Goal: Information Seeking & Learning: Learn about a topic

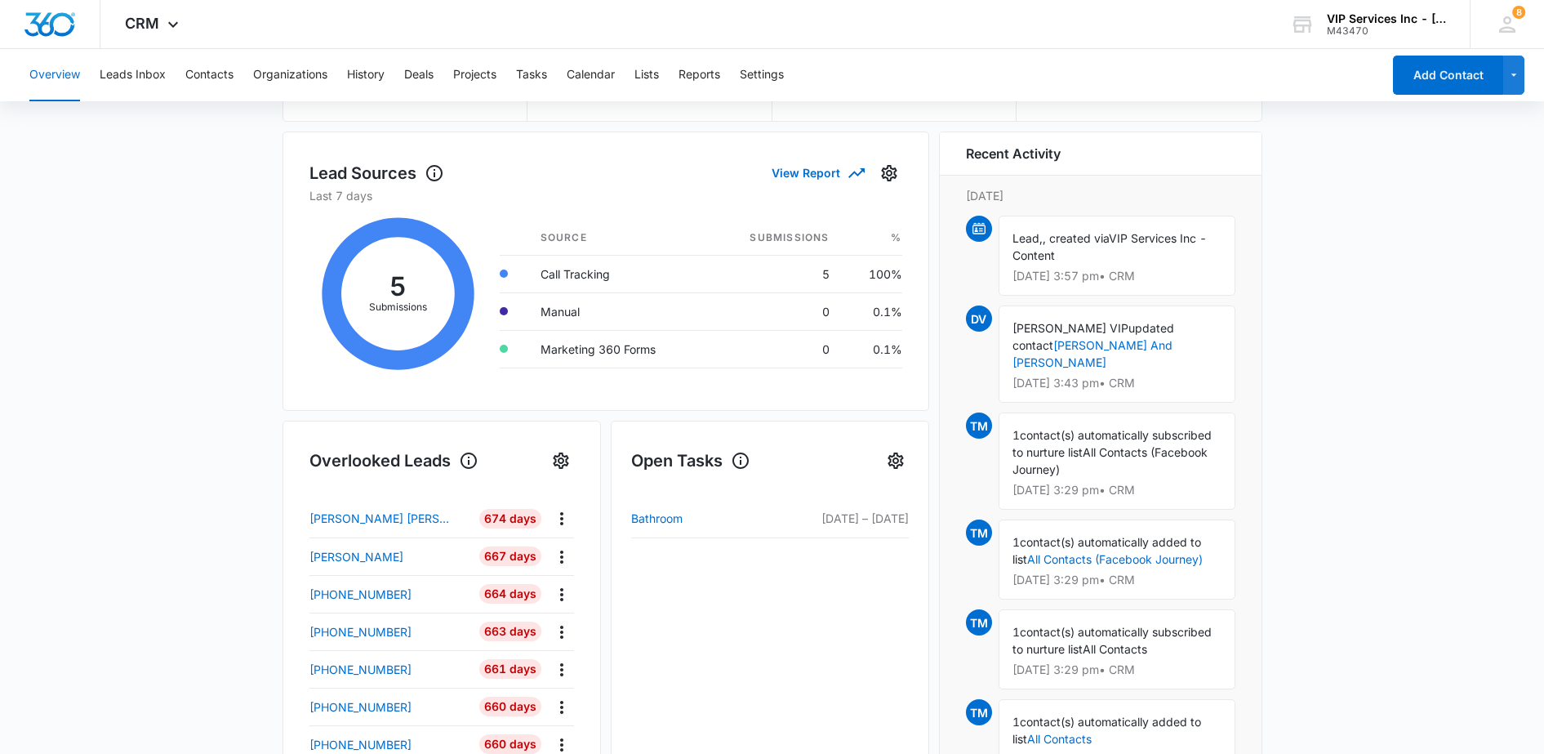
scroll to position [204, 0]
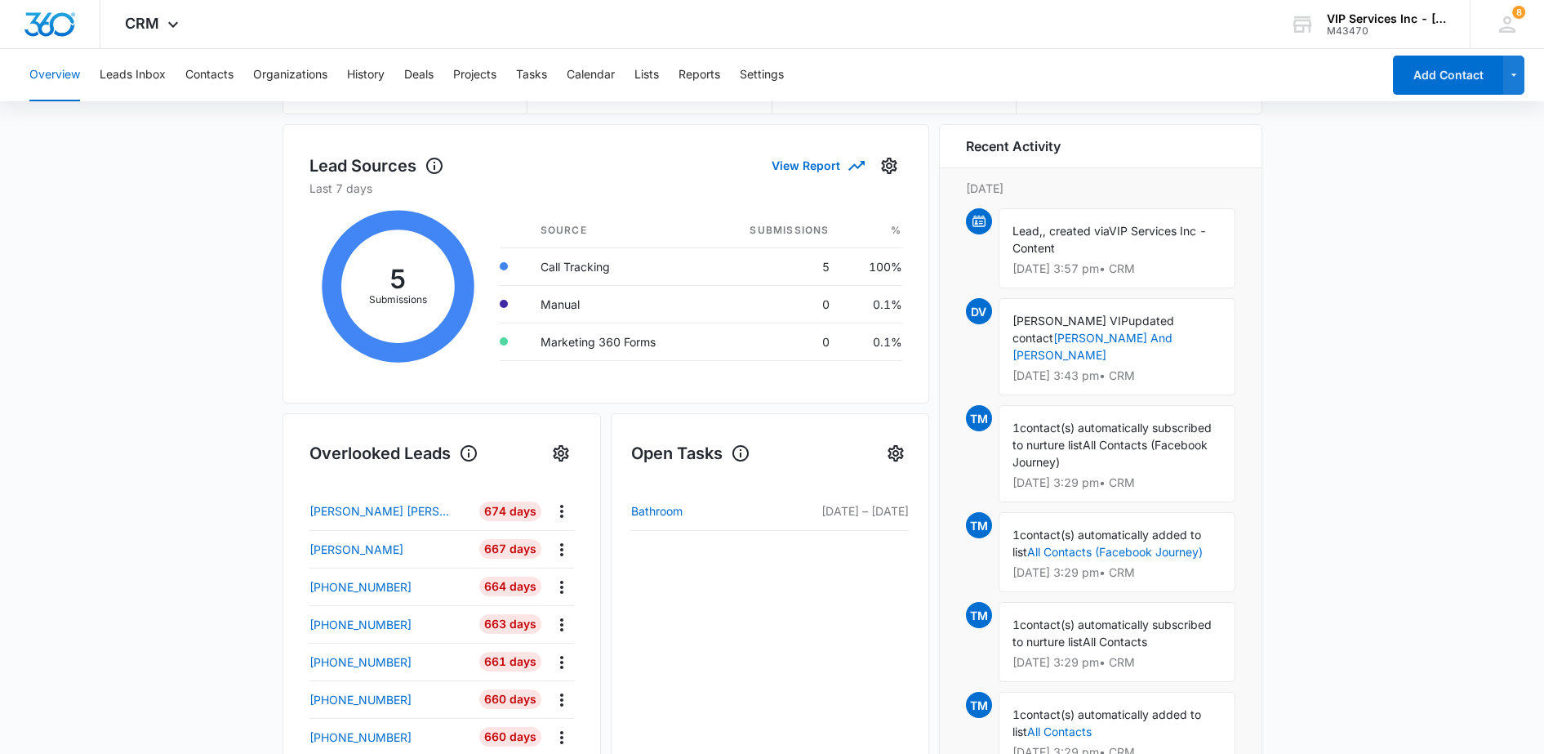
click at [163, 24] on icon at bounding box center [173, 25] width 20 height 20
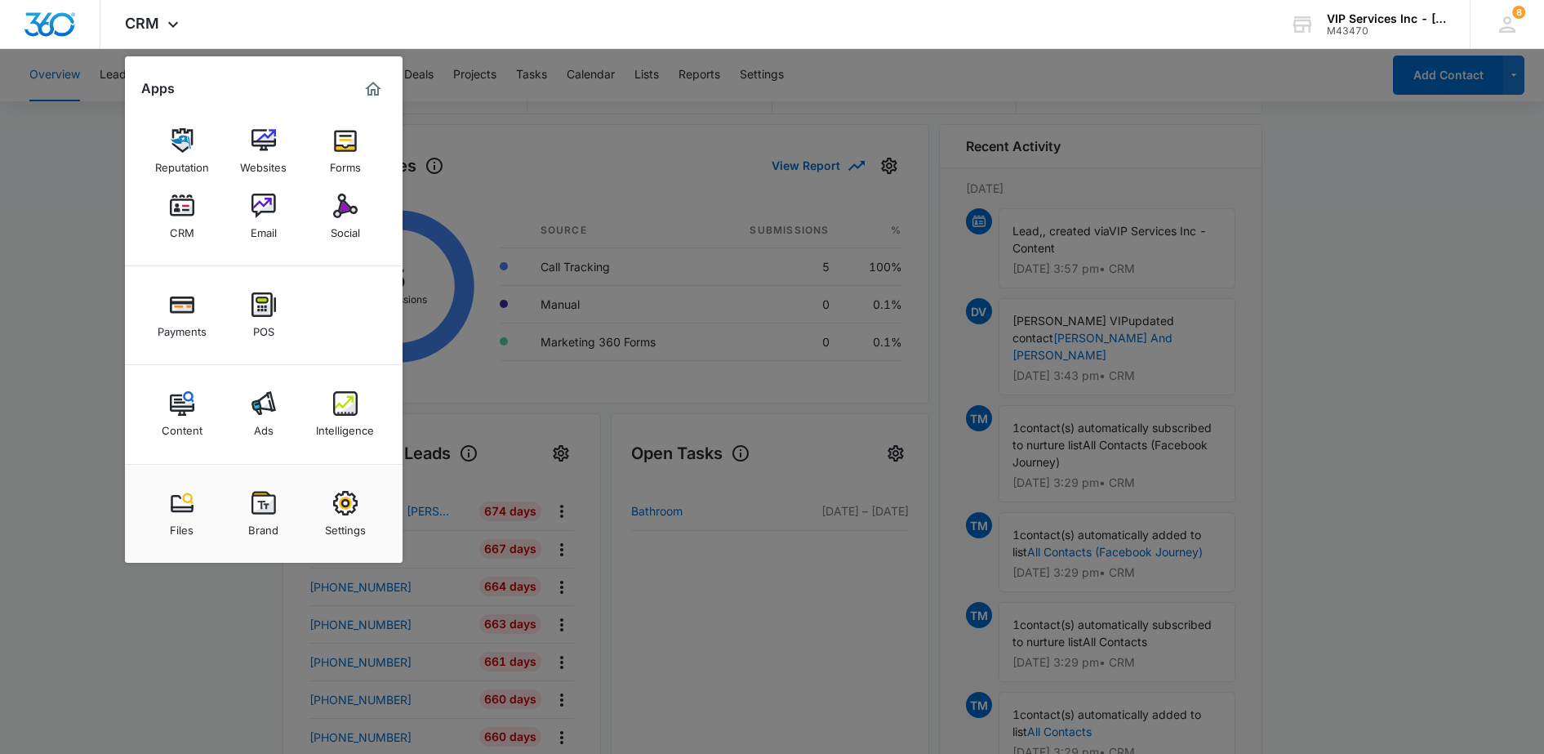
click at [262, 413] on img at bounding box center [264, 403] width 24 height 24
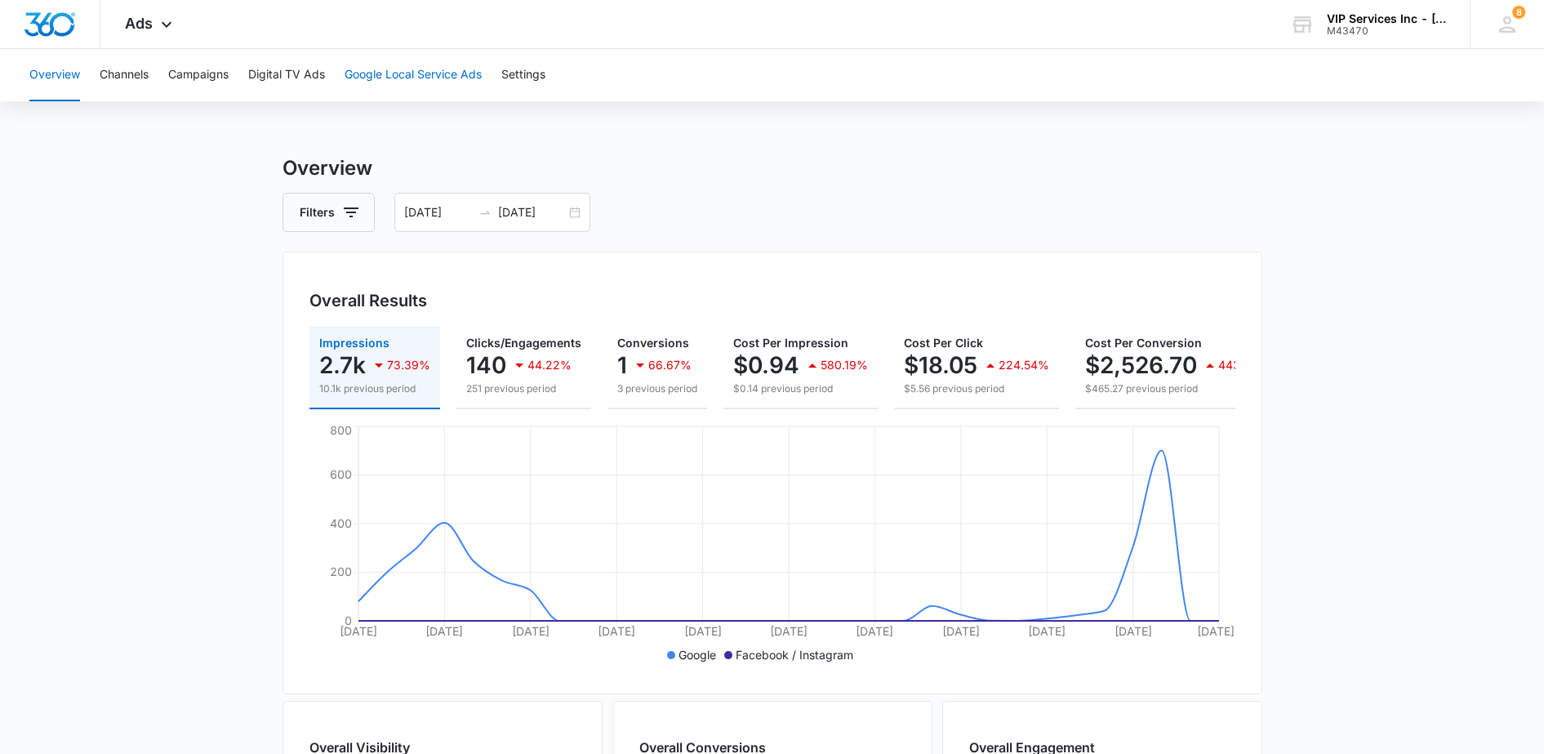
click at [413, 78] on button "Google Local Service Ads" at bounding box center [413, 75] width 137 height 52
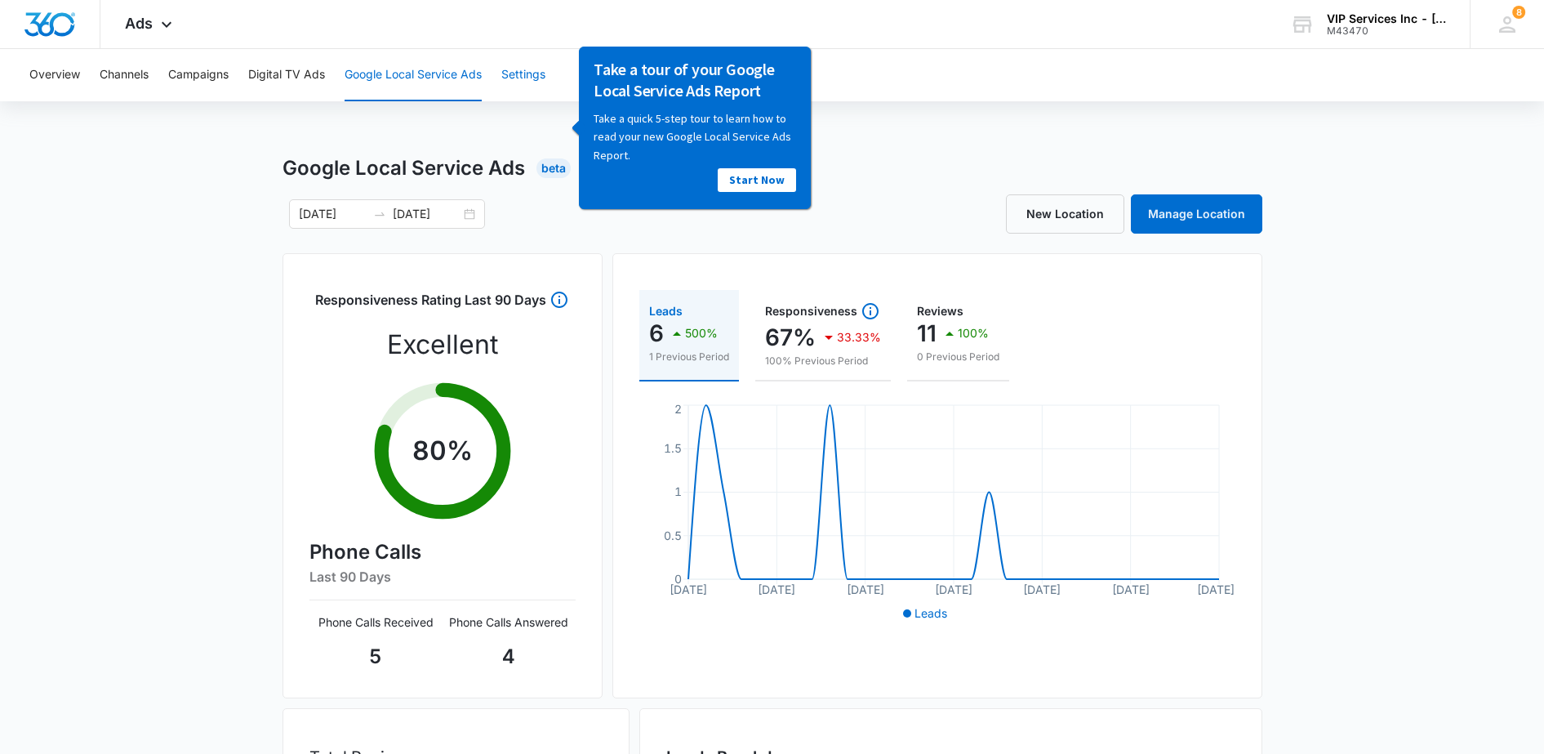
click at [528, 76] on button "Settings" at bounding box center [523, 75] width 44 height 52
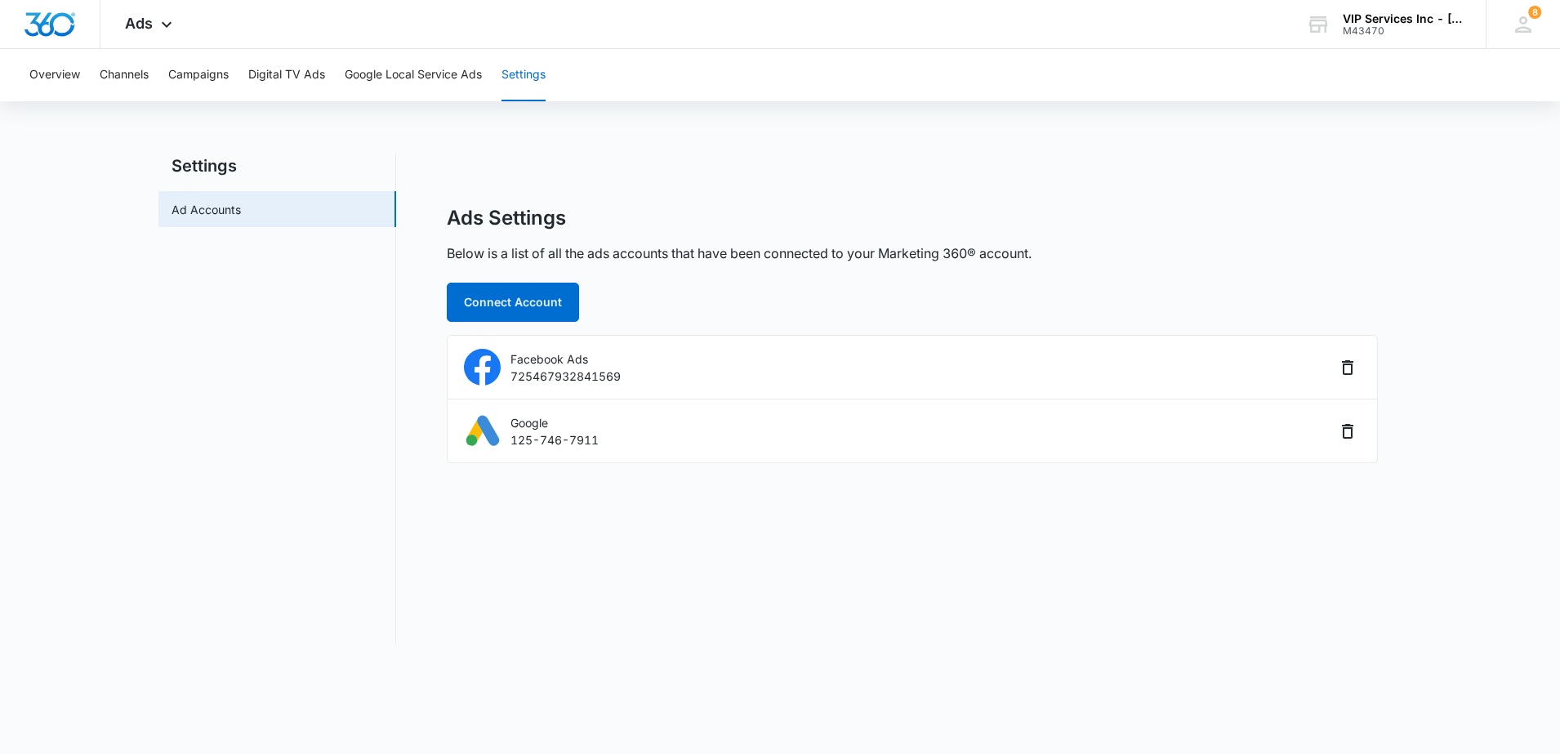
click at [534, 441] on p "125-746-7911" at bounding box center [554, 439] width 88 height 17
click at [525, 434] on p "125-746-7911" at bounding box center [554, 439] width 88 height 17
click at [123, 79] on button "Channels" at bounding box center [124, 75] width 49 height 52
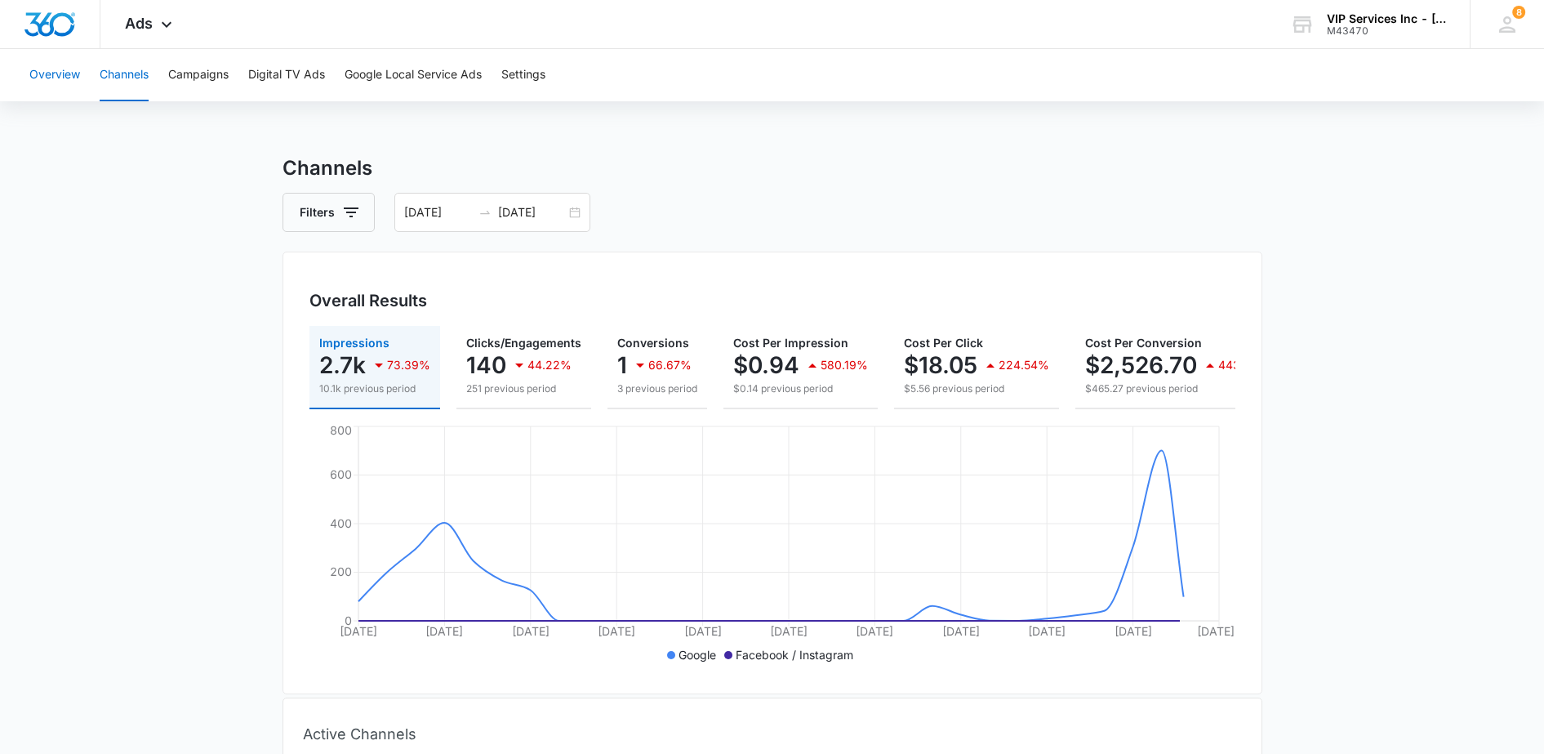
click at [44, 73] on button "Overview" at bounding box center [54, 75] width 51 height 52
click at [155, 31] on div "Ads Apps Reputation Websites Forms CRM Email Social Payments POS Content Ads In…" at bounding box center [150, 24] width 100 height 48
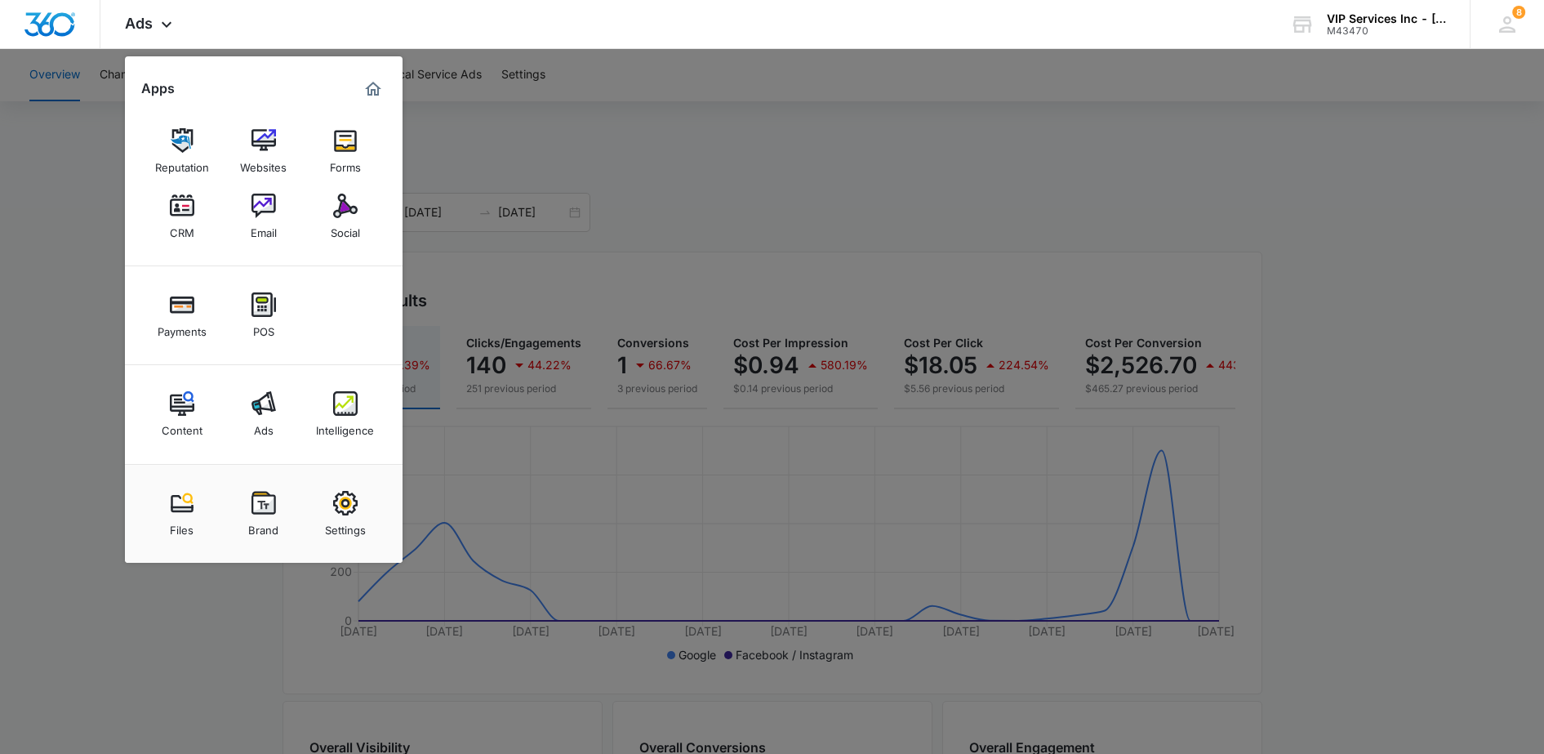
click at [658, 220] on div at bounding box center [772, 377] width 1544 height 754
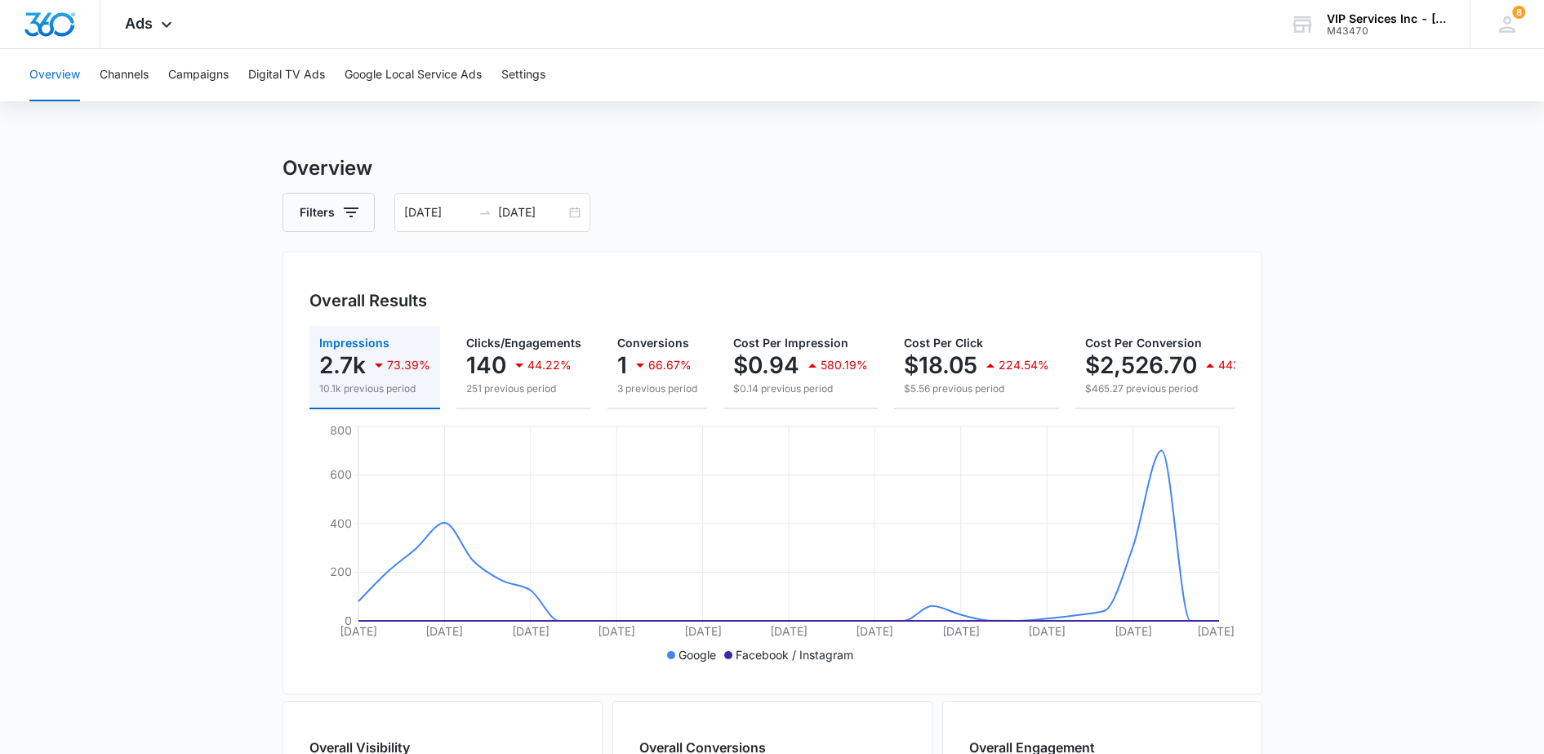
click at [171, 30] on icon at bounding box center [167, 25] width 20 height 20
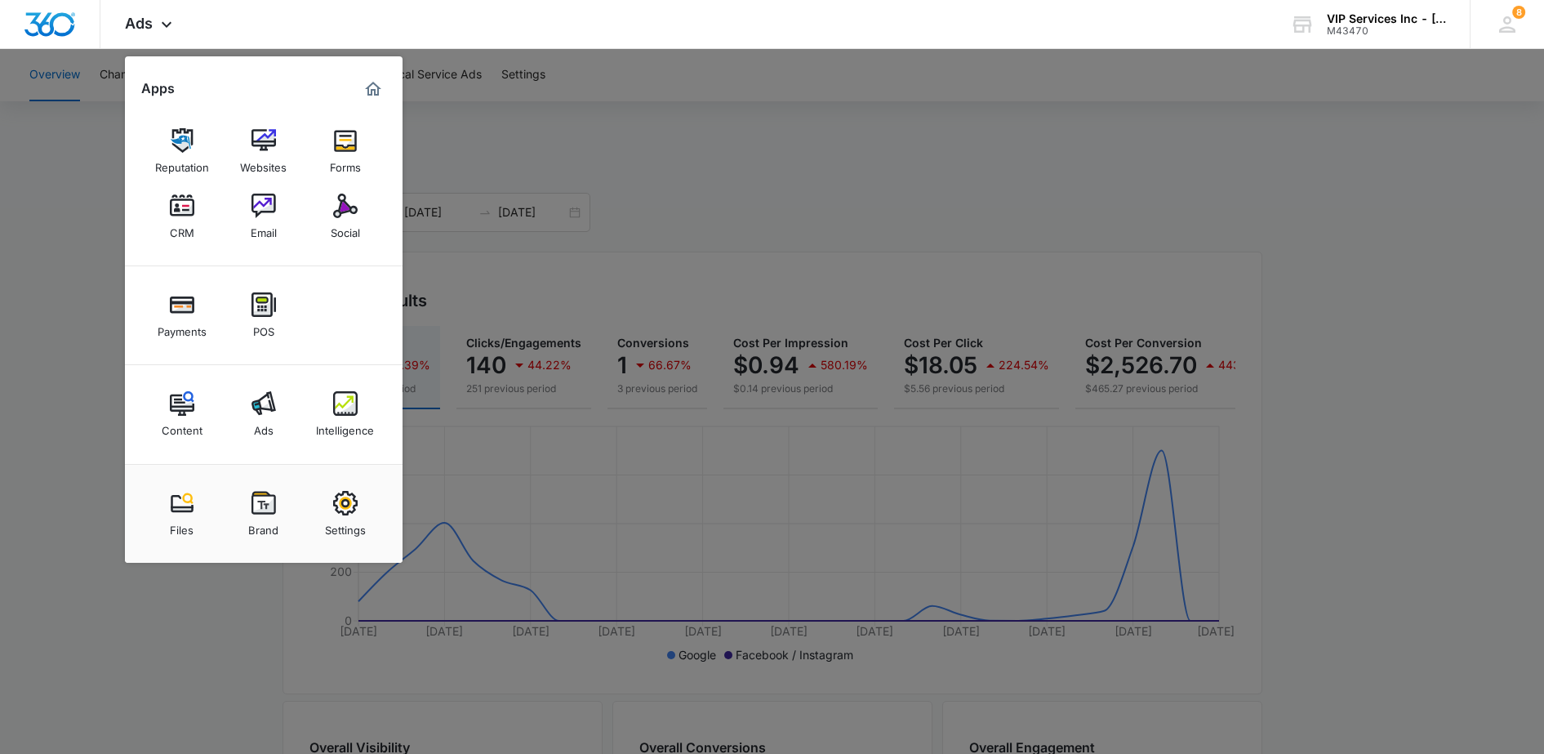
click at [124, 617] on div at bounding box center [772, 377] width 1544 height 754
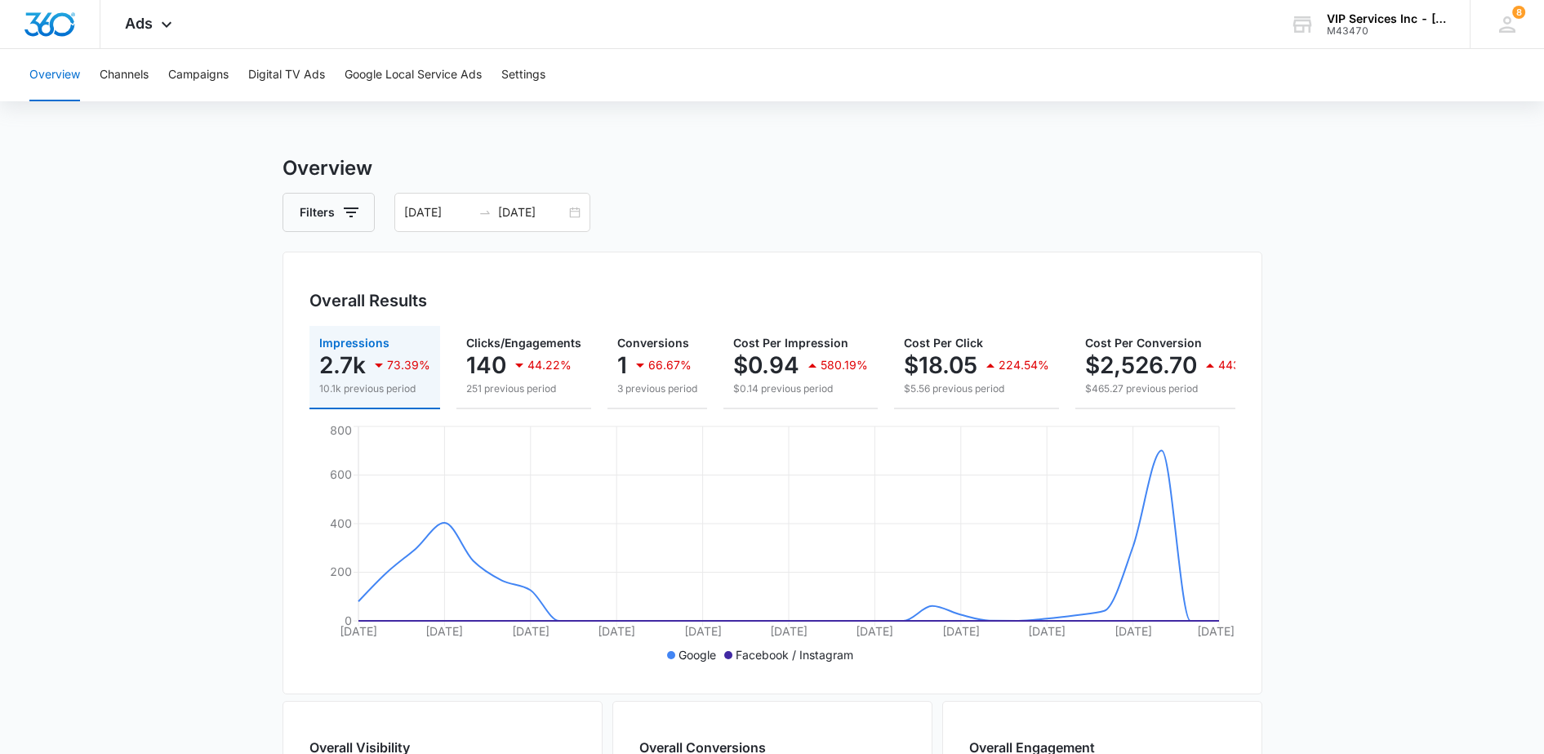
click at [149, 26] on span "Ads" at bounding box center [139, 23] width 28 height 17
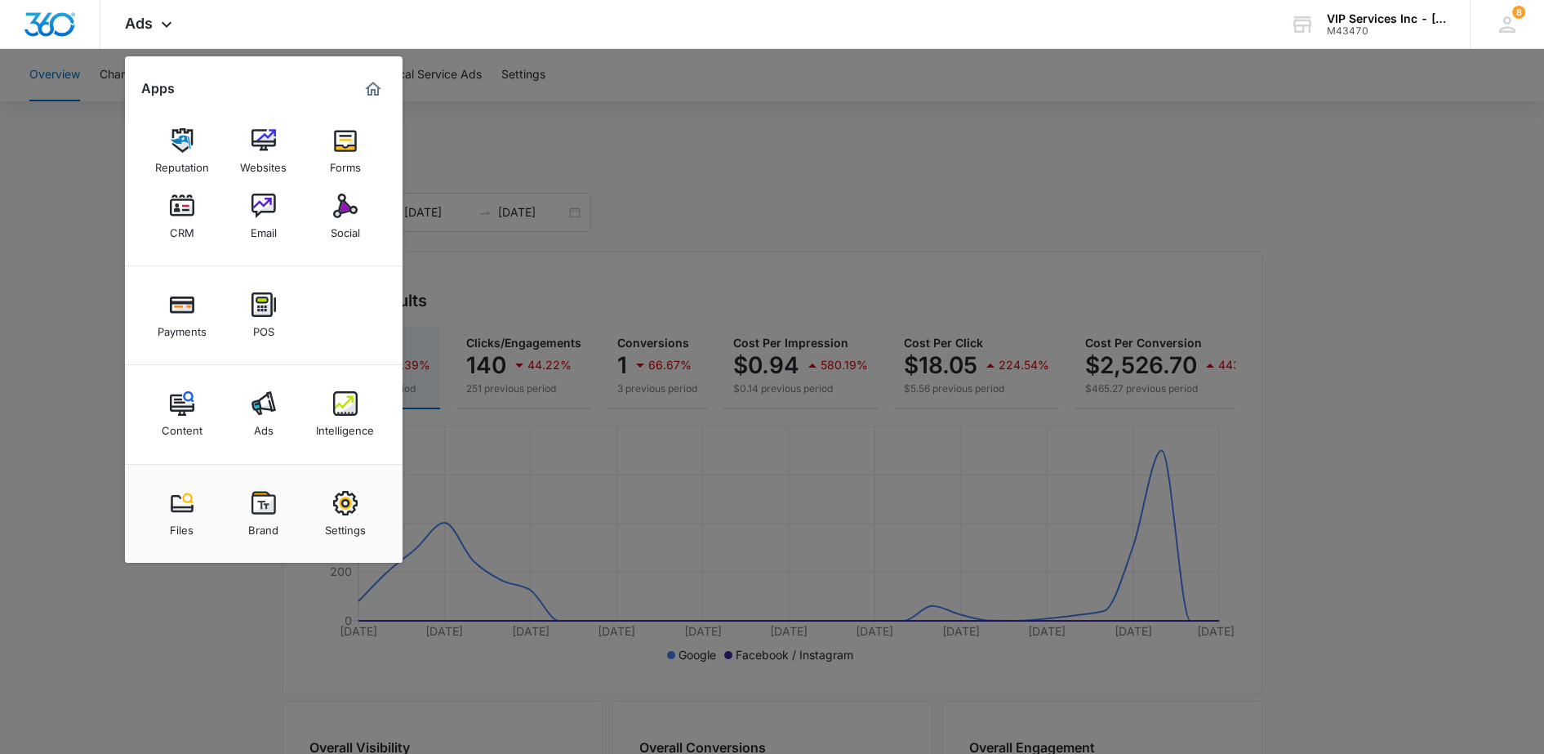
click at [349, 408] on img at bounding box center [345, 403] width 24 height 24
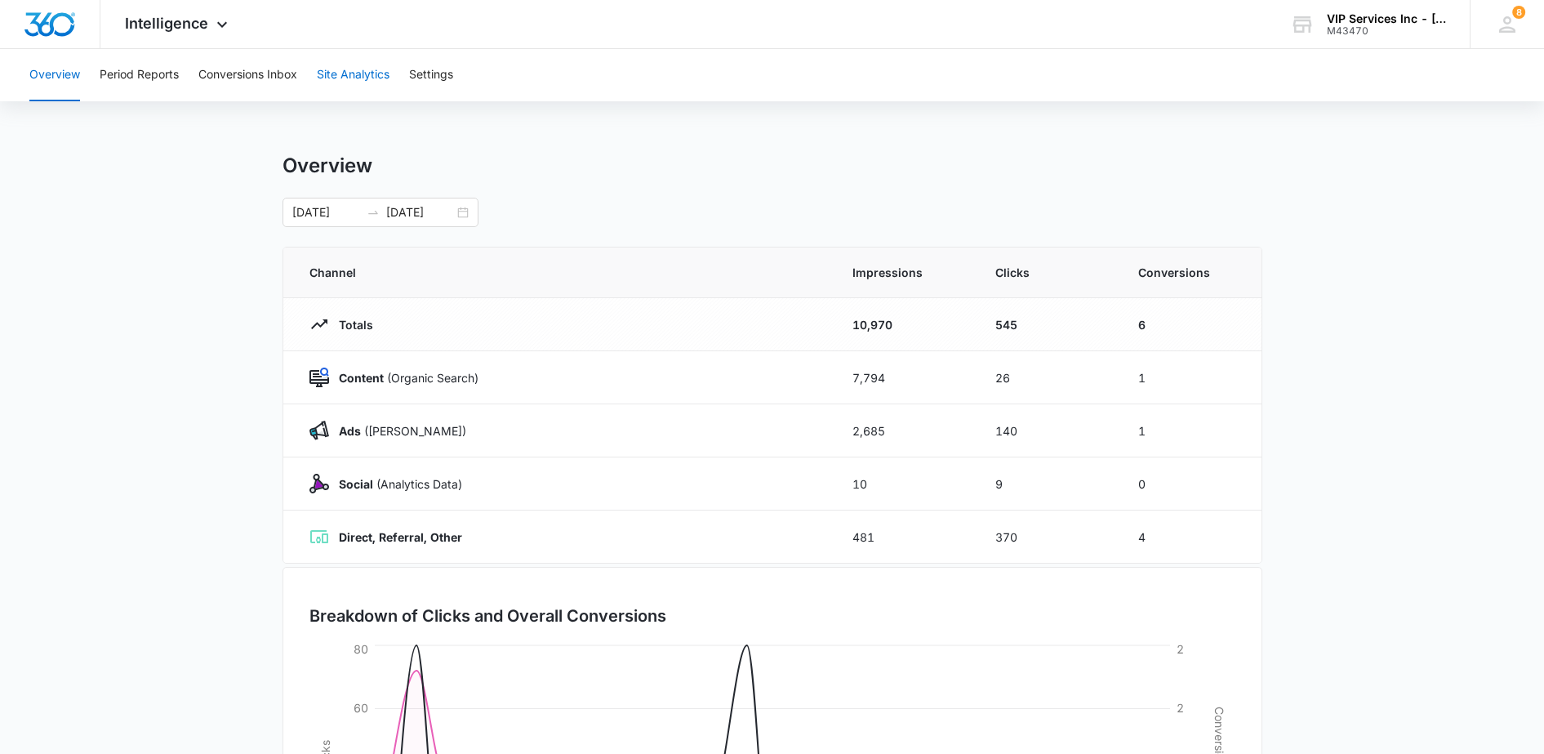
click at [357, 75] on button "Site Analytics" at bounding box center [353, 75] width 73 height 52
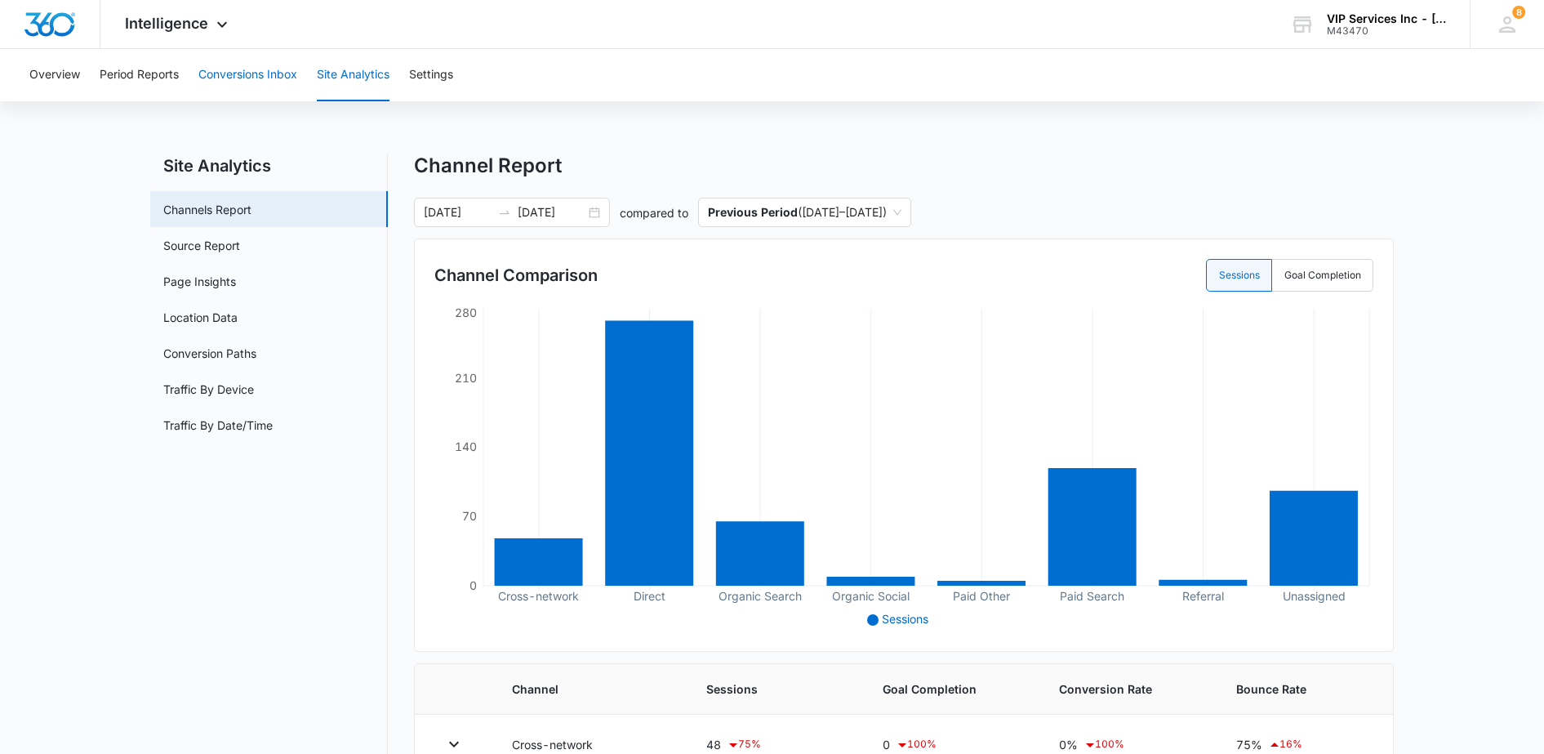
click at [233, 70] on button "Conversions Inbox" at bounding box center [247, 75] width 99 height 52
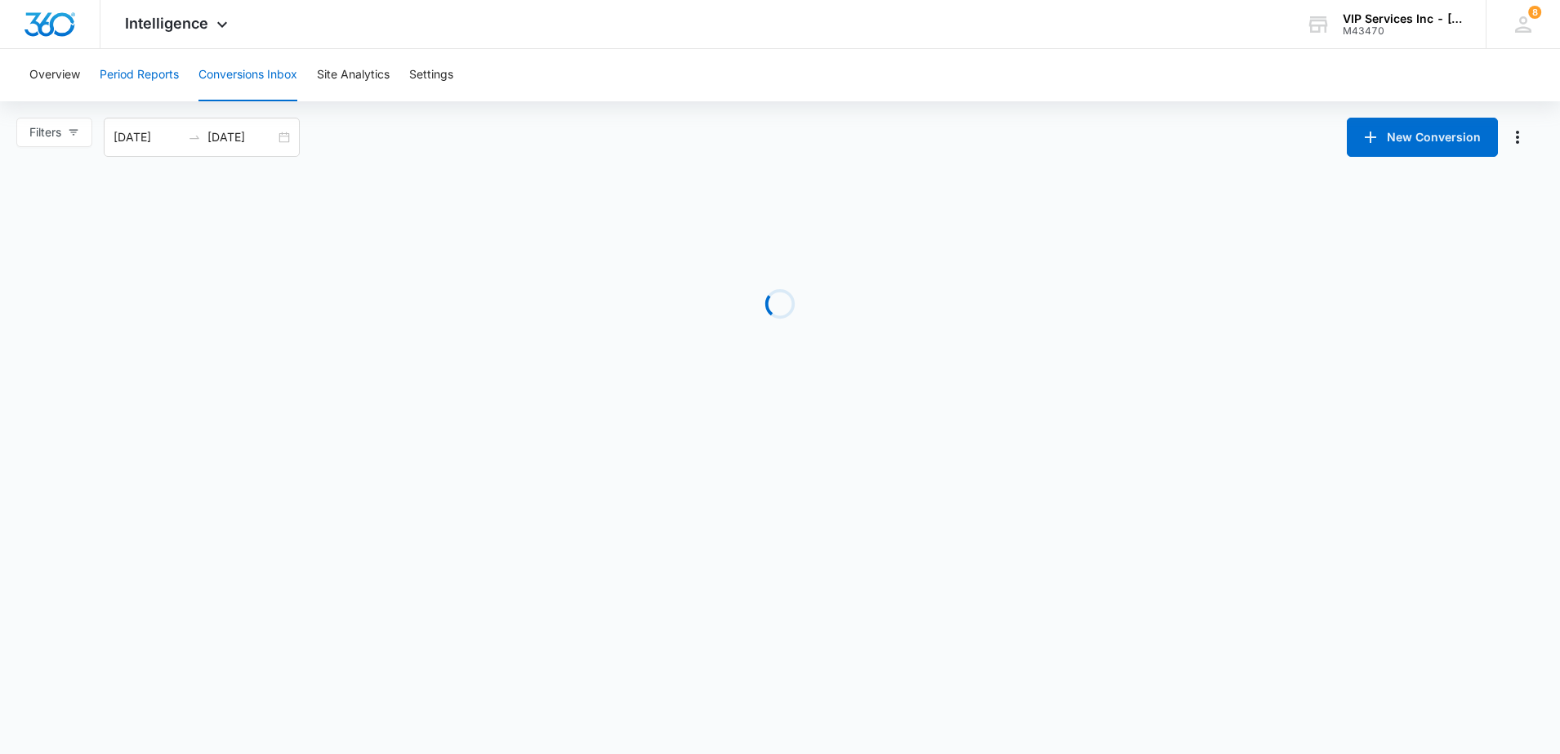
click at [143, 83] on button "Period Reports" at bounding box center [139, 75] width 79 height 52
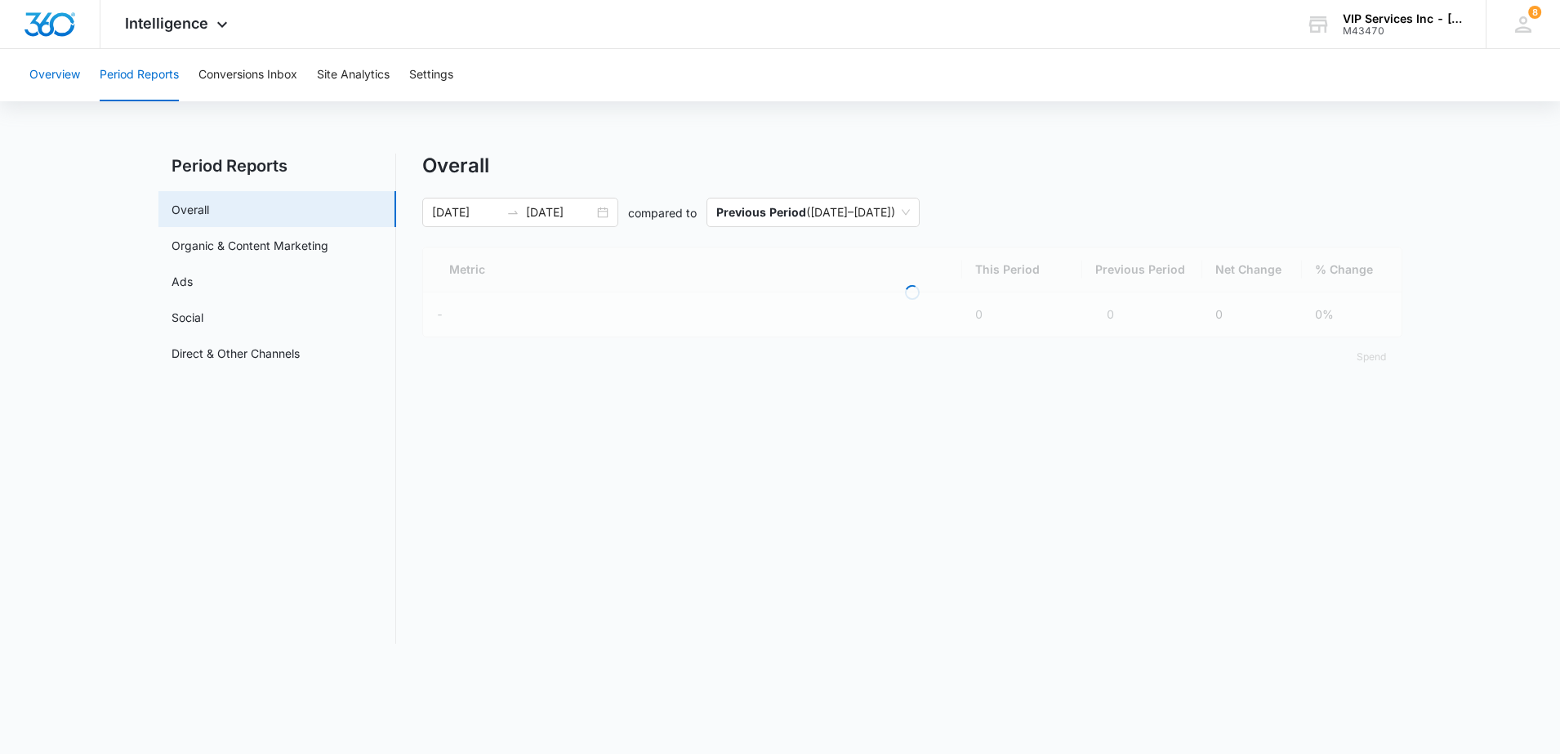
click at [66, 77] on button "Overview" at bounding box center [54, 75] width 51 height 52
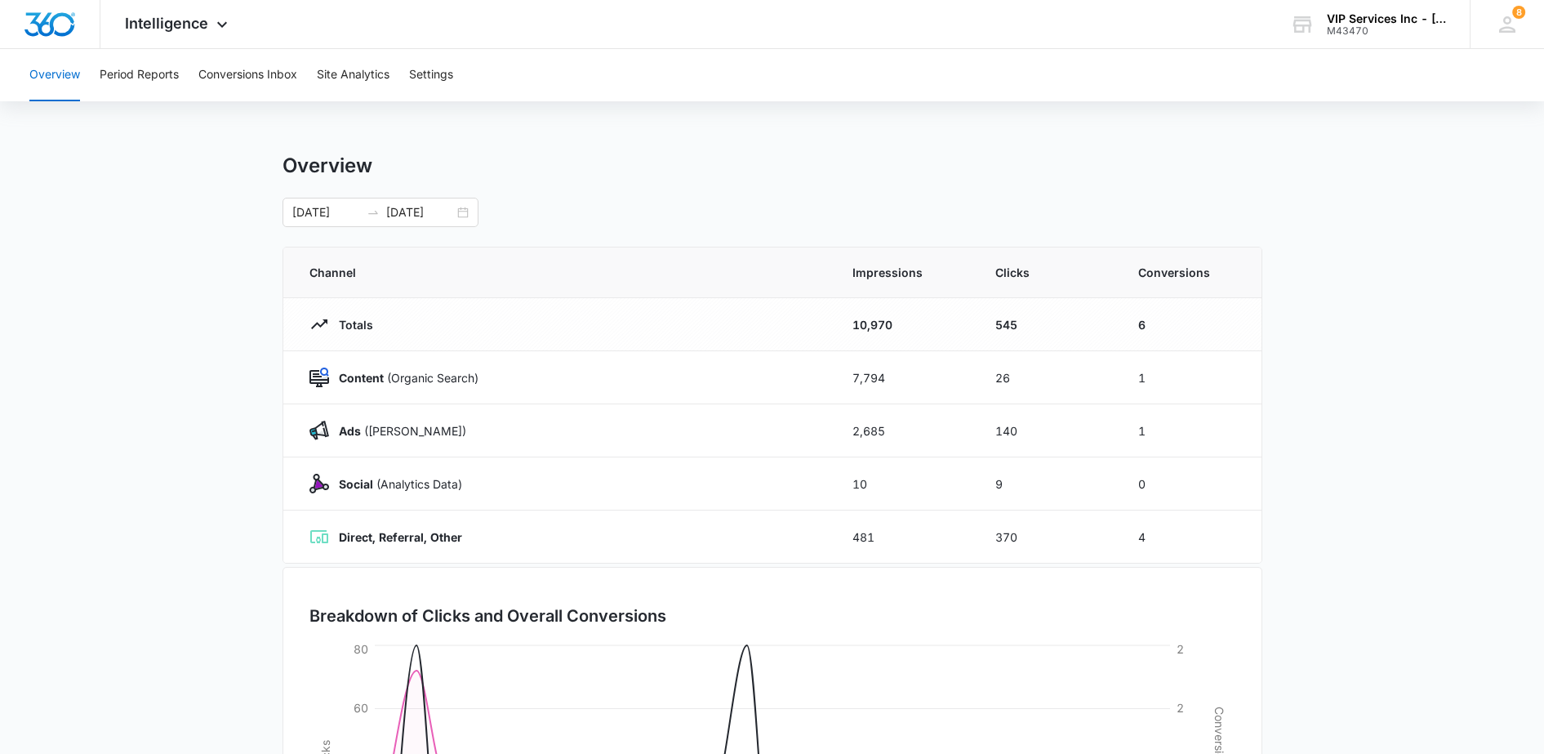
click at [360, 437] on p "Ads (Ad Campaigns)" at bounding box center [397, 430] width 137 height 17
click at [140, 77] on button "Period Reports" at bounding box center [139, 75] width 79 height 52
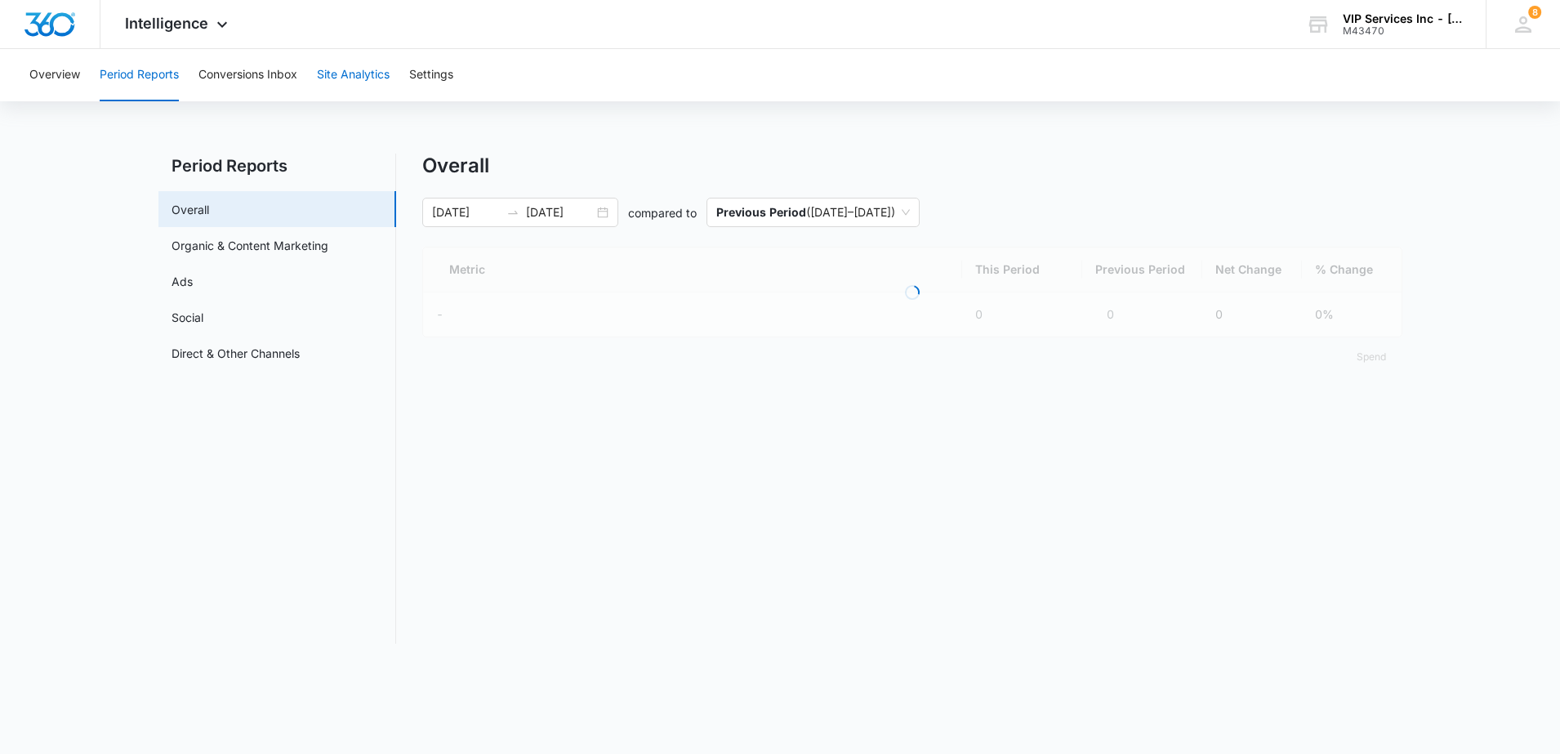
click at [350, 74] on button "Site Analytics" at bounding box center [353, 75] width 73 height 52
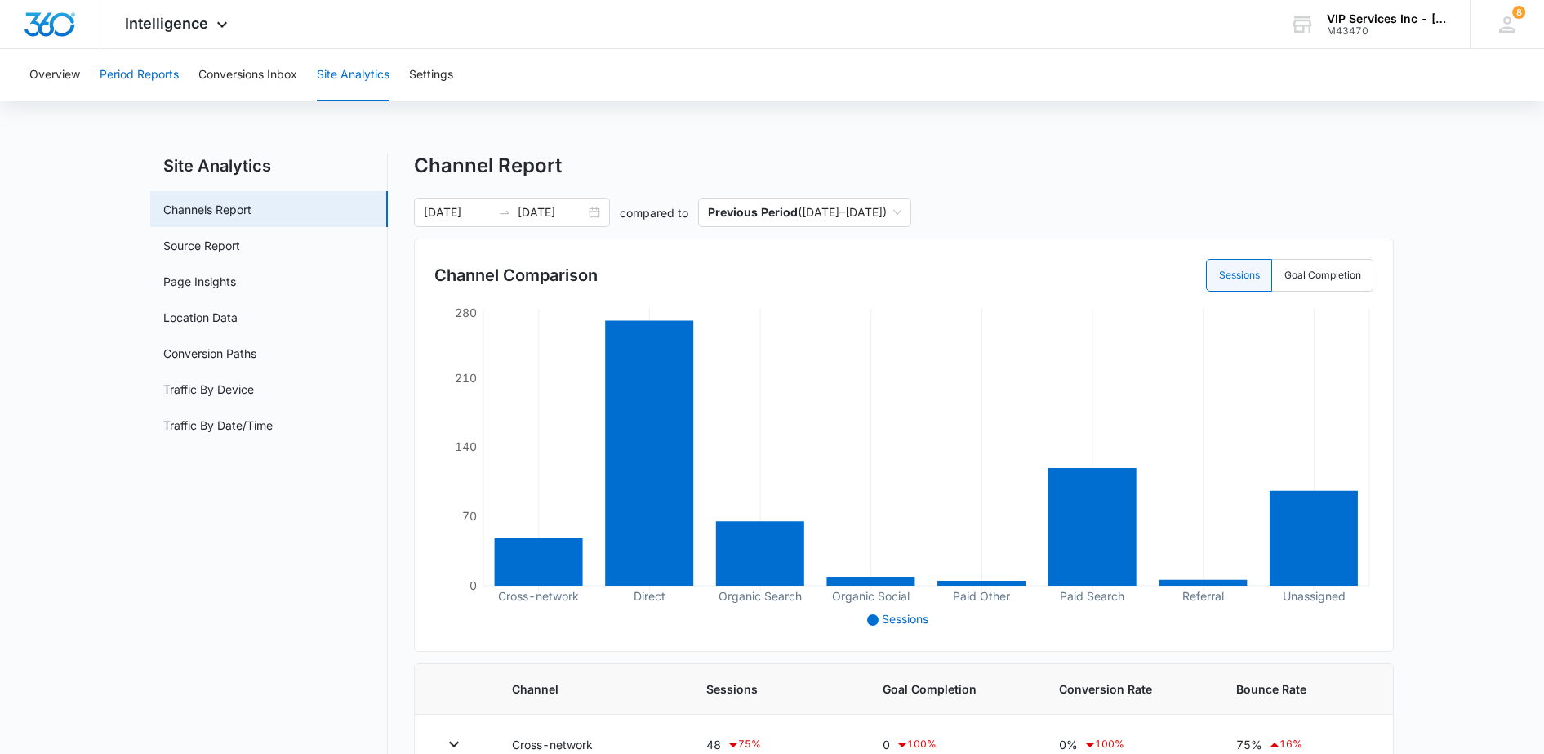
click at [154, 77] on button "Period Reports" at bounding box center [139, 75] width 79 height 52
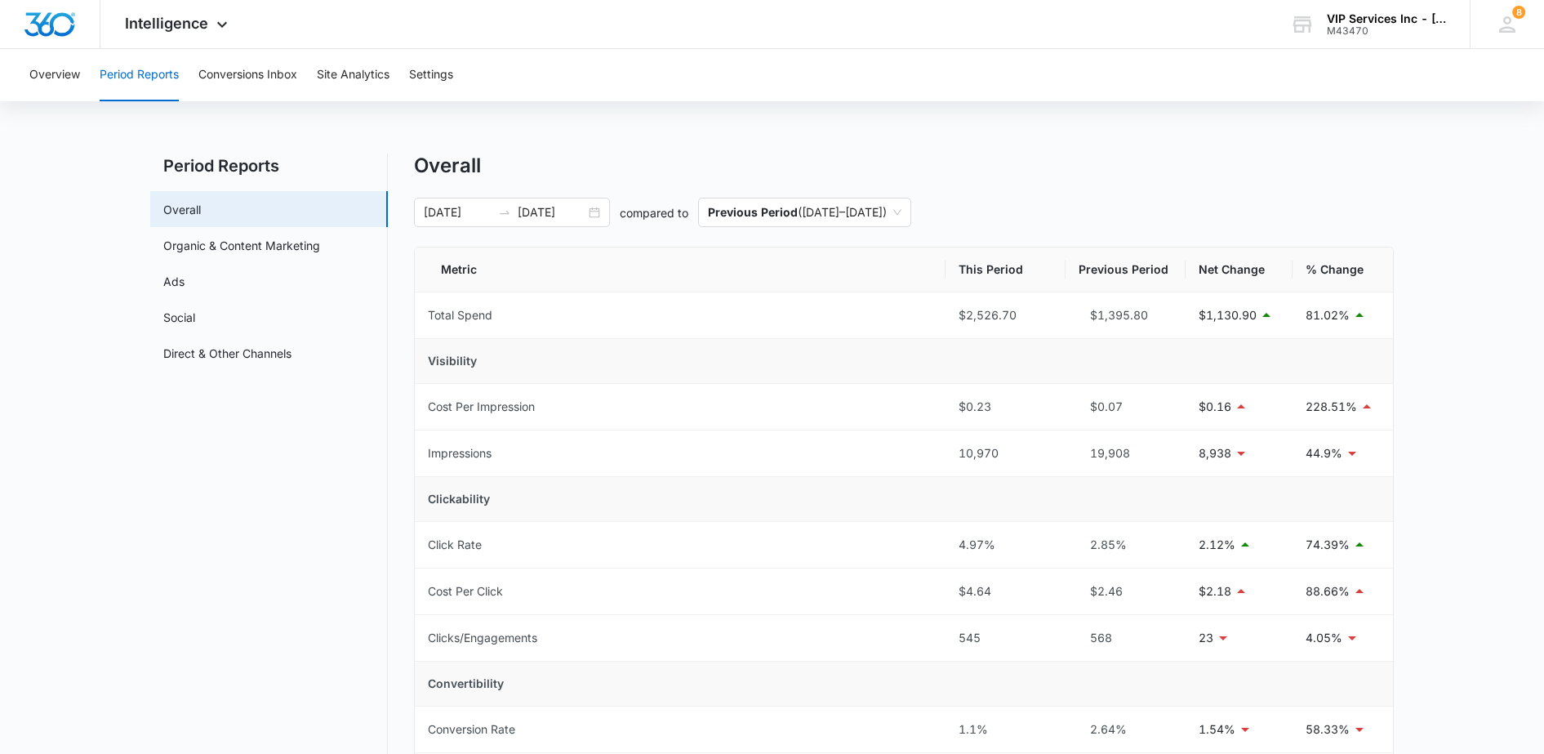
click at [209, 250] on link "Organic & Content Marketing" at bounding box center [241, 245] width 157 height 17
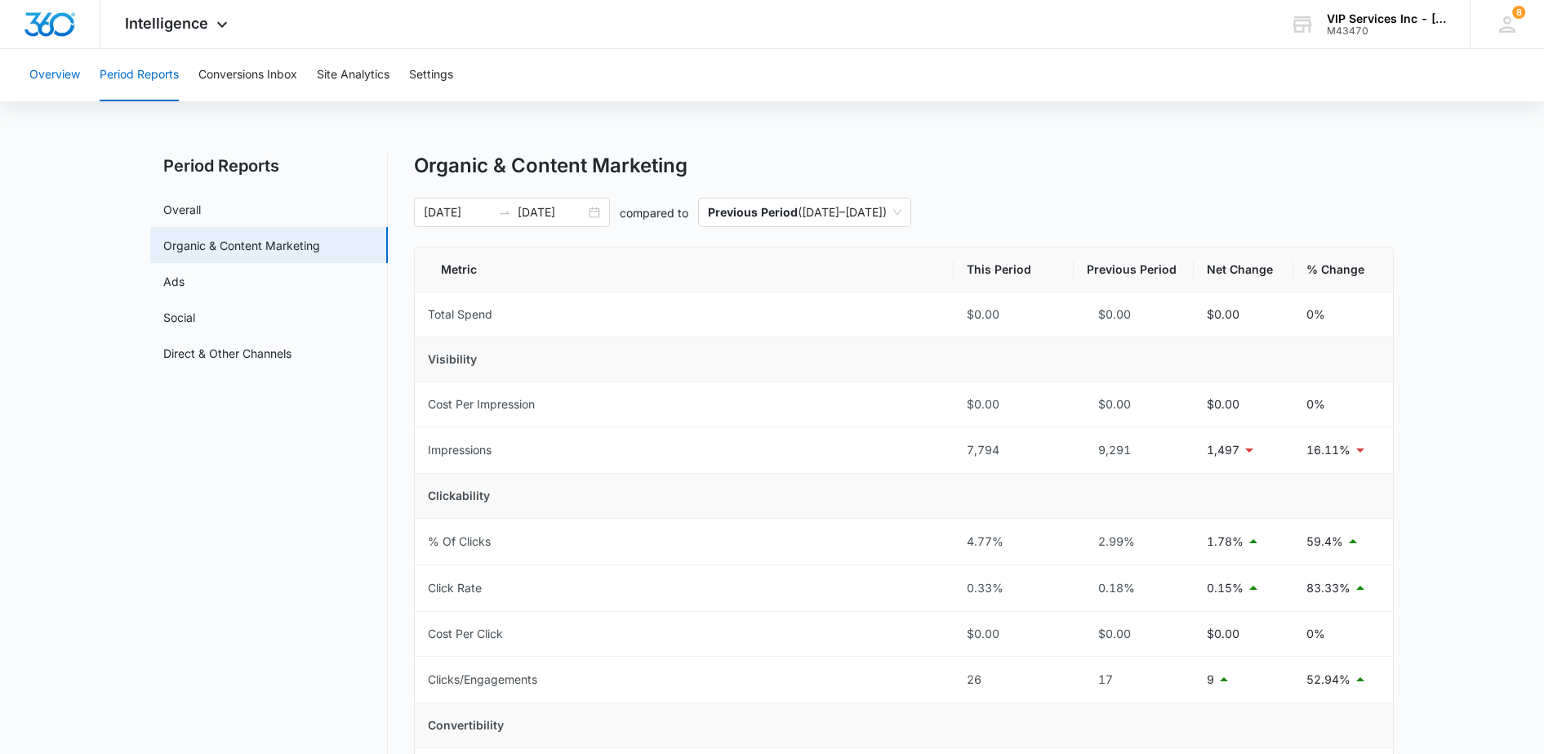
click at [44, 75] on button "Overview" at bounding box center [54, 75] width 51 height 52
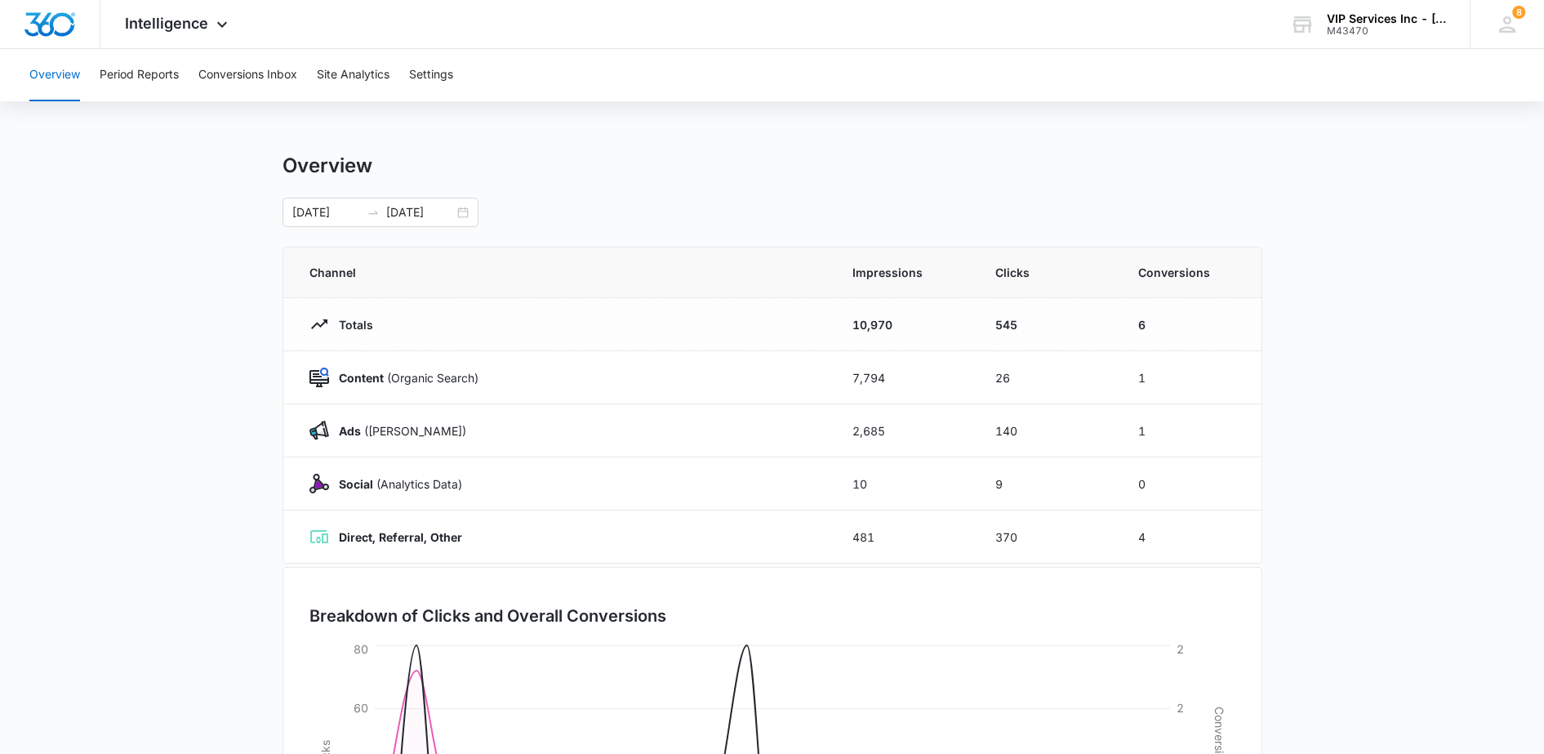
click at [376, 377] on strong "Content" at bounding box center [361, 378] width 45 height 14
click at [198, 35] on div "Intelligence Apps Reputation Websites Forms CRM Email Social Payments POS Conte…" at bounding box center [178, 24] width 156 height 48
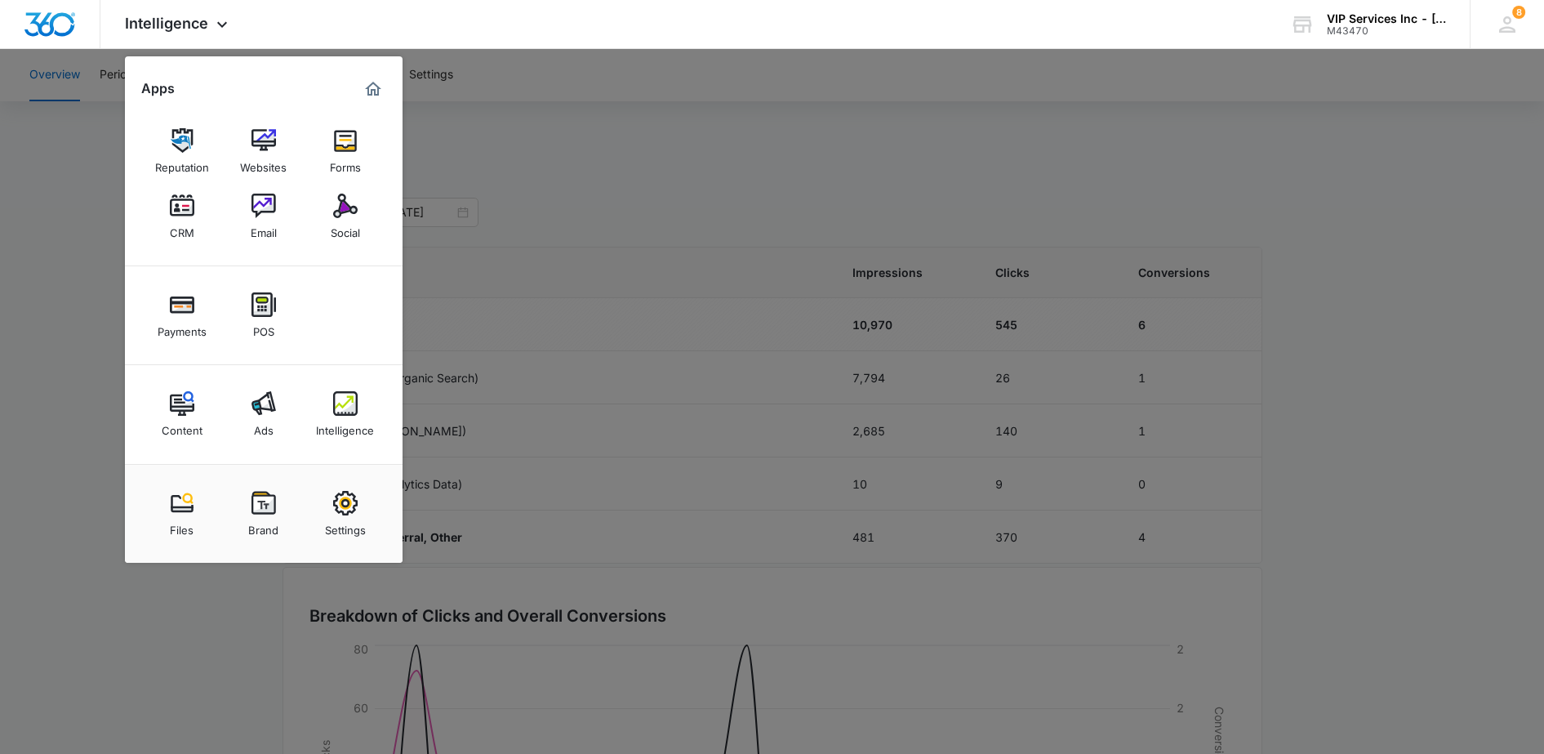
click at [170, 411] on img at bounding box center [182, 403] width 24 height 24
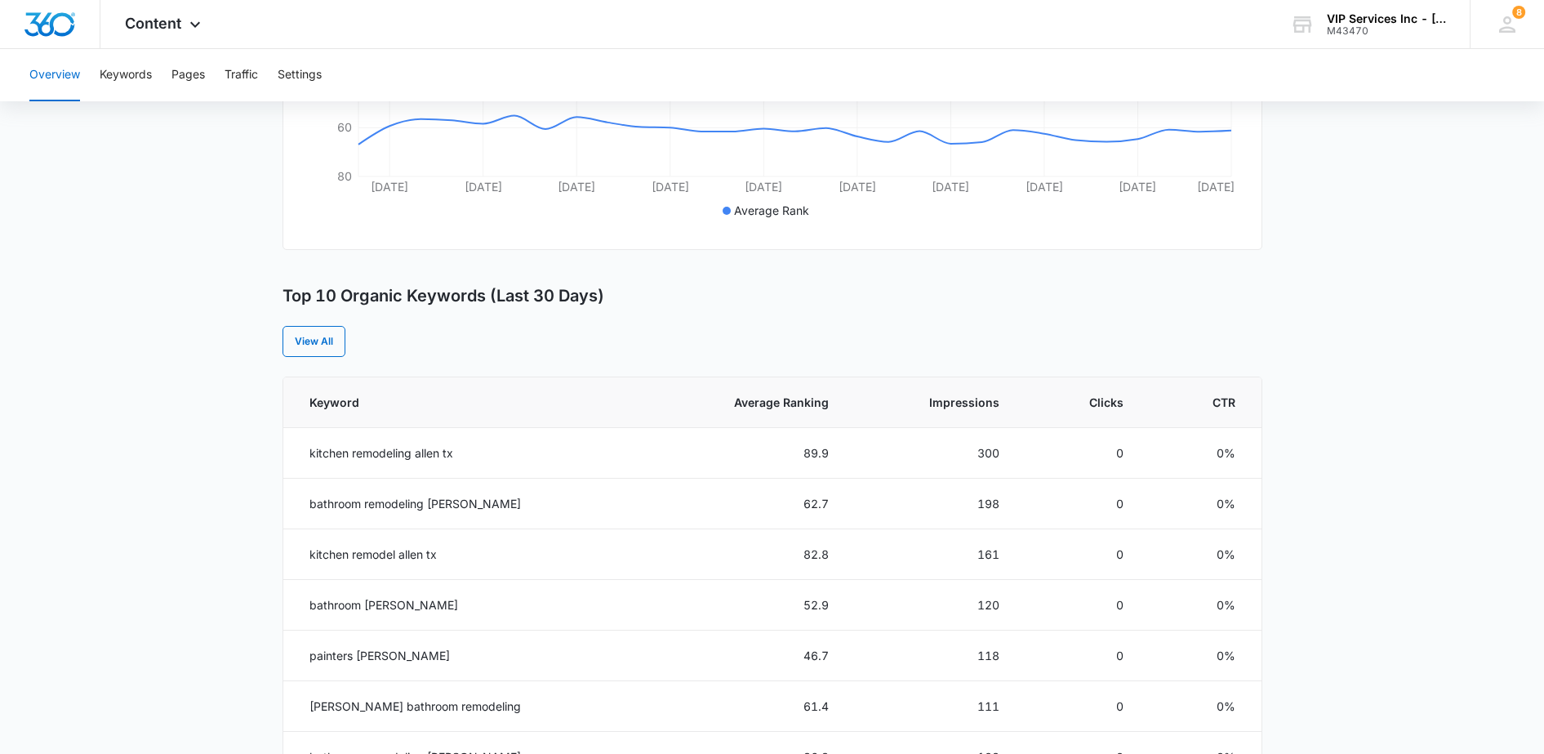
scroll to position [510, 0]
